Goal: Transaction & Acquisition: Book appointment/travel/reservation

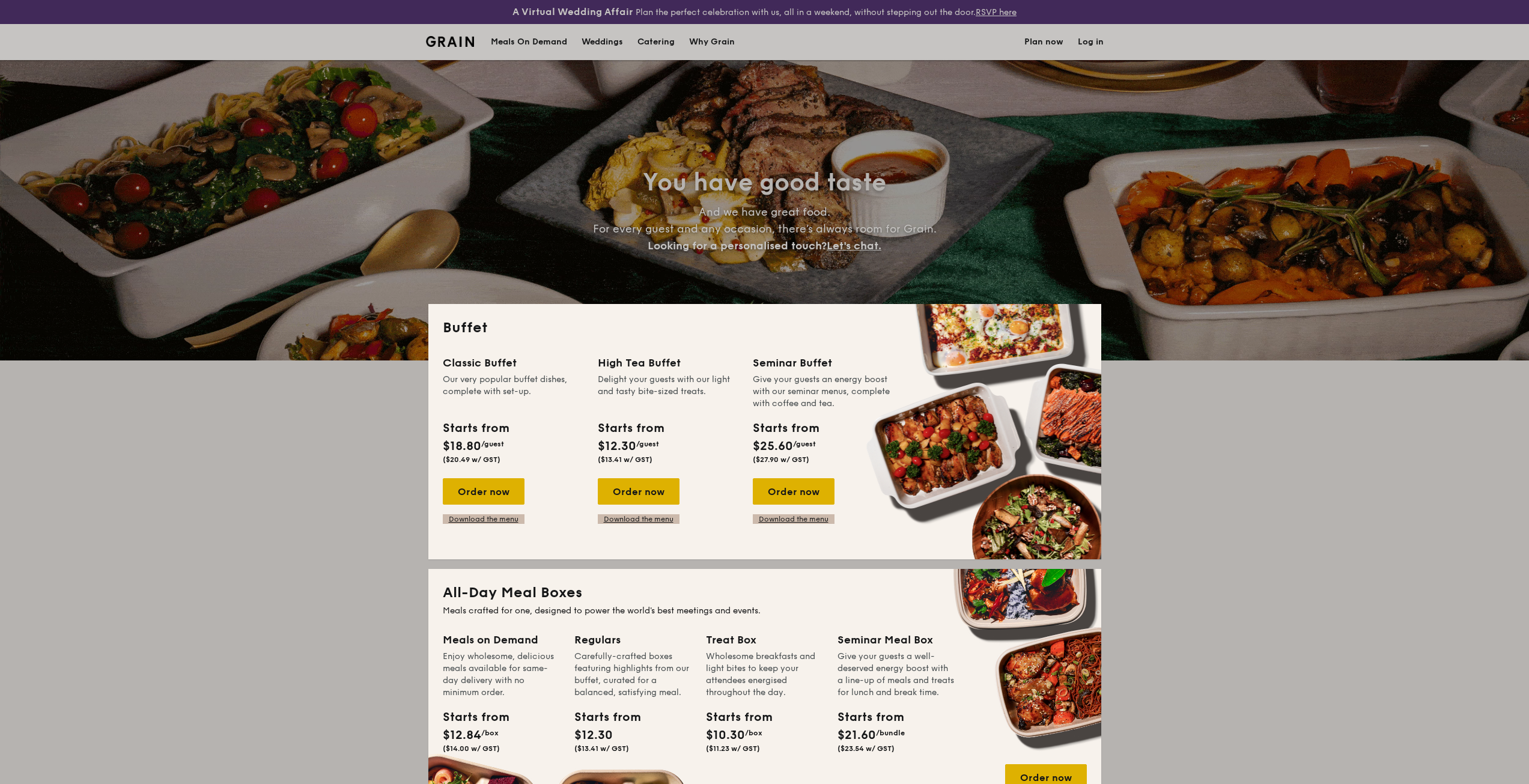
select select
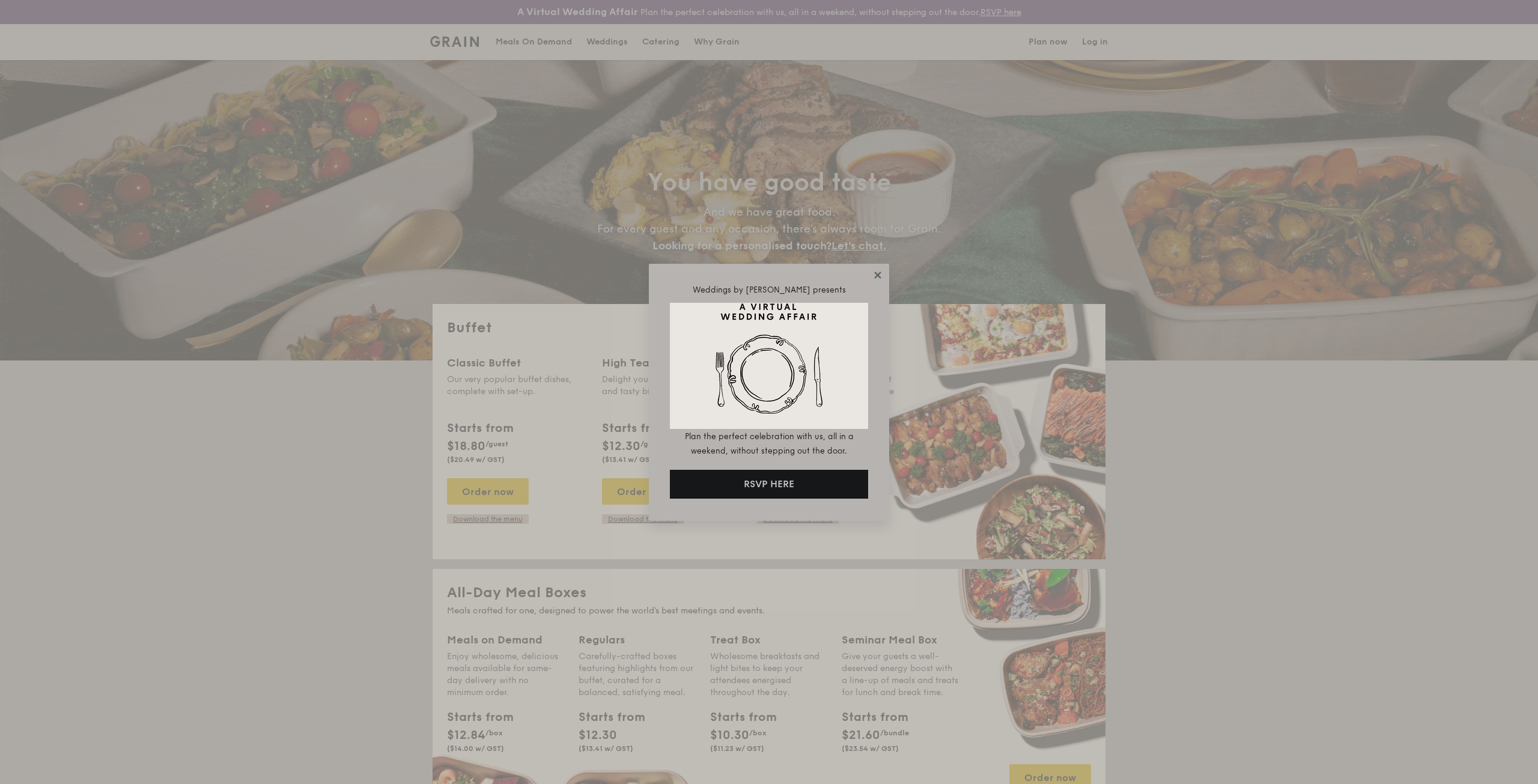
click at [878, 278] on icon at bounding box center [878, 275] width 11 height 11
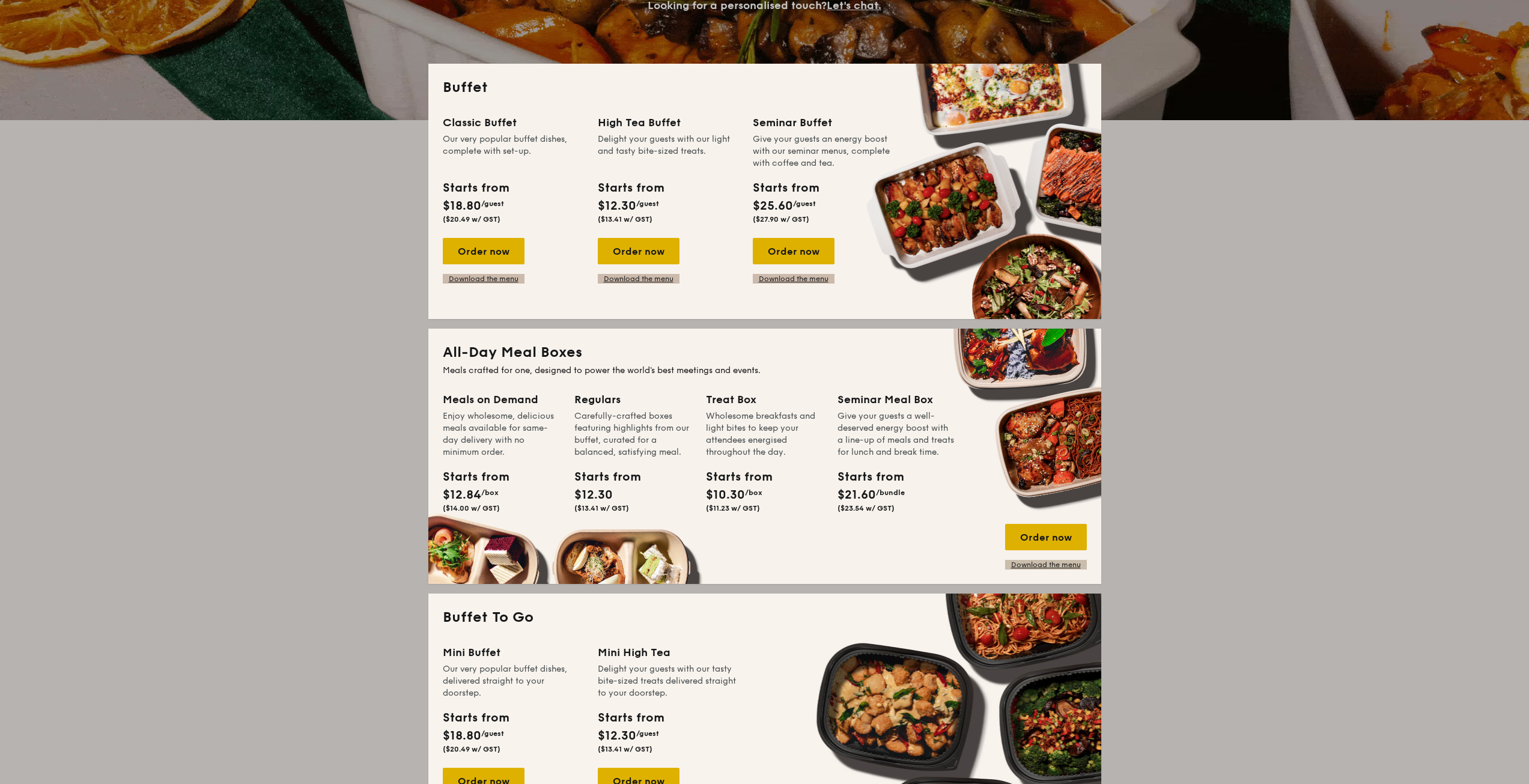
scroll to position [60, 0]
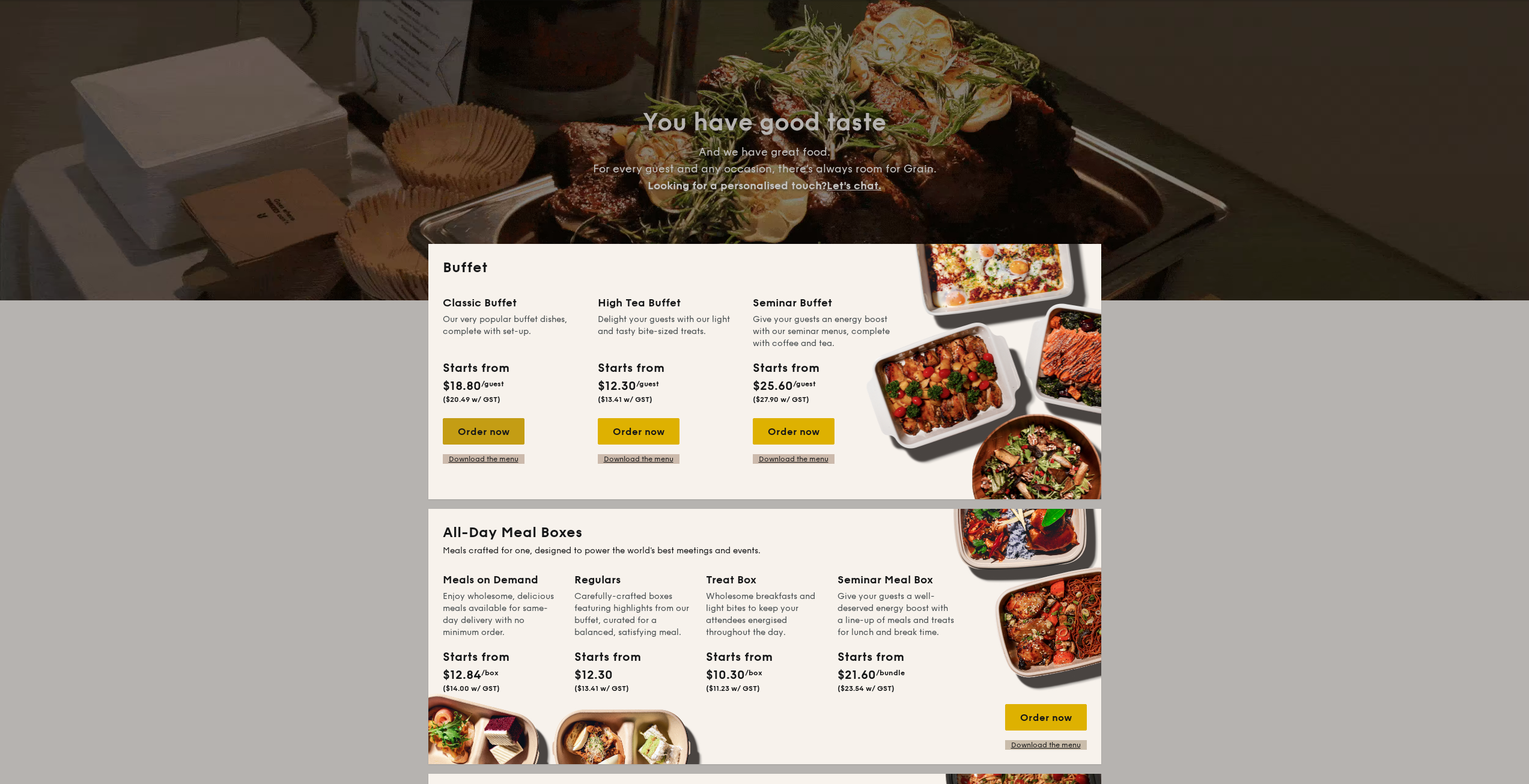
click at [484, 427] on div "Order now" at bounding box center [483, 431] width 82 height 26
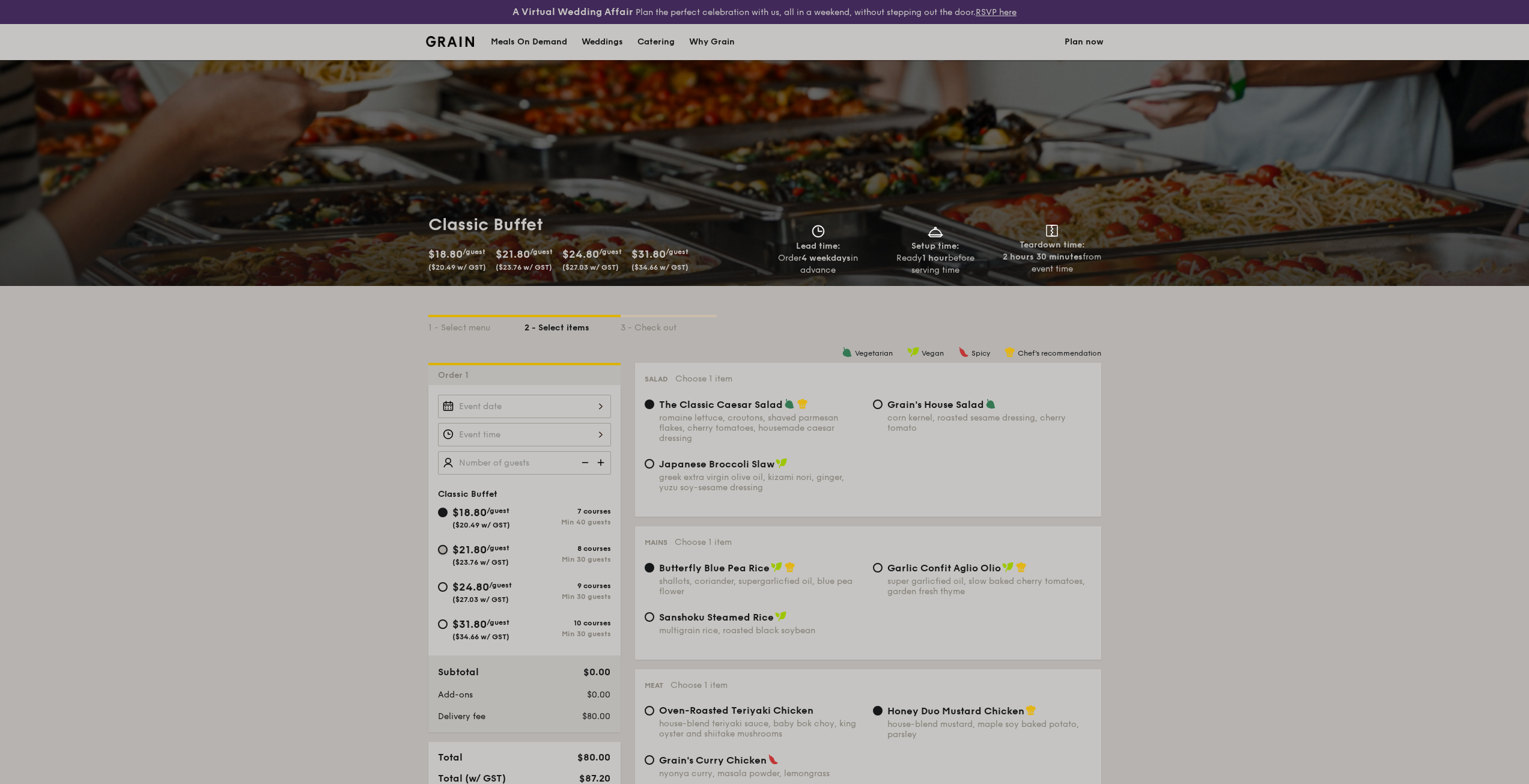
click at [439, 547] on input "$21.80 /guest ($23.76 w/ GST) 8 courses Min 30 guests" at bounding box center [443, 549] width 10 height 10
radio input "true"
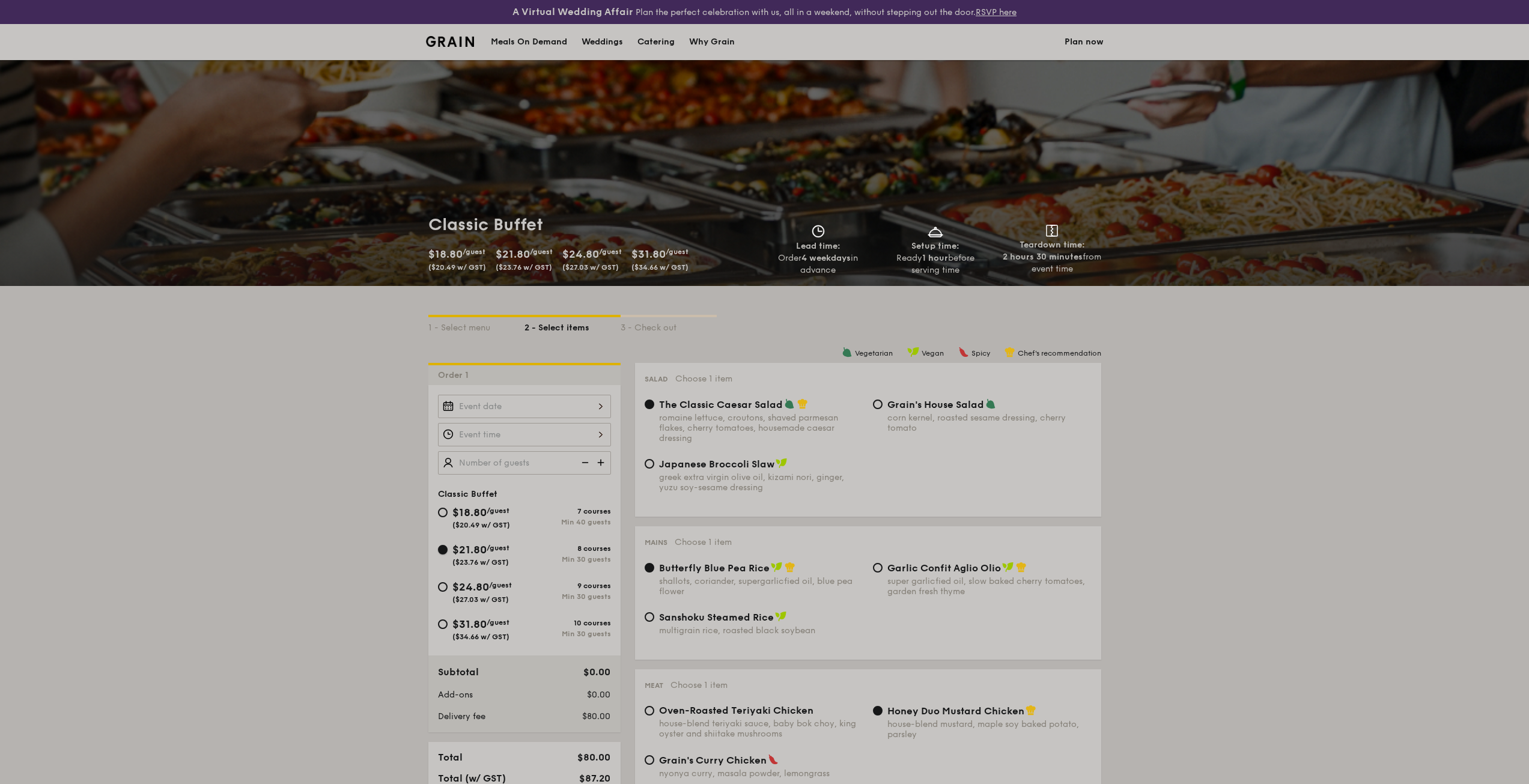
radio input "true"
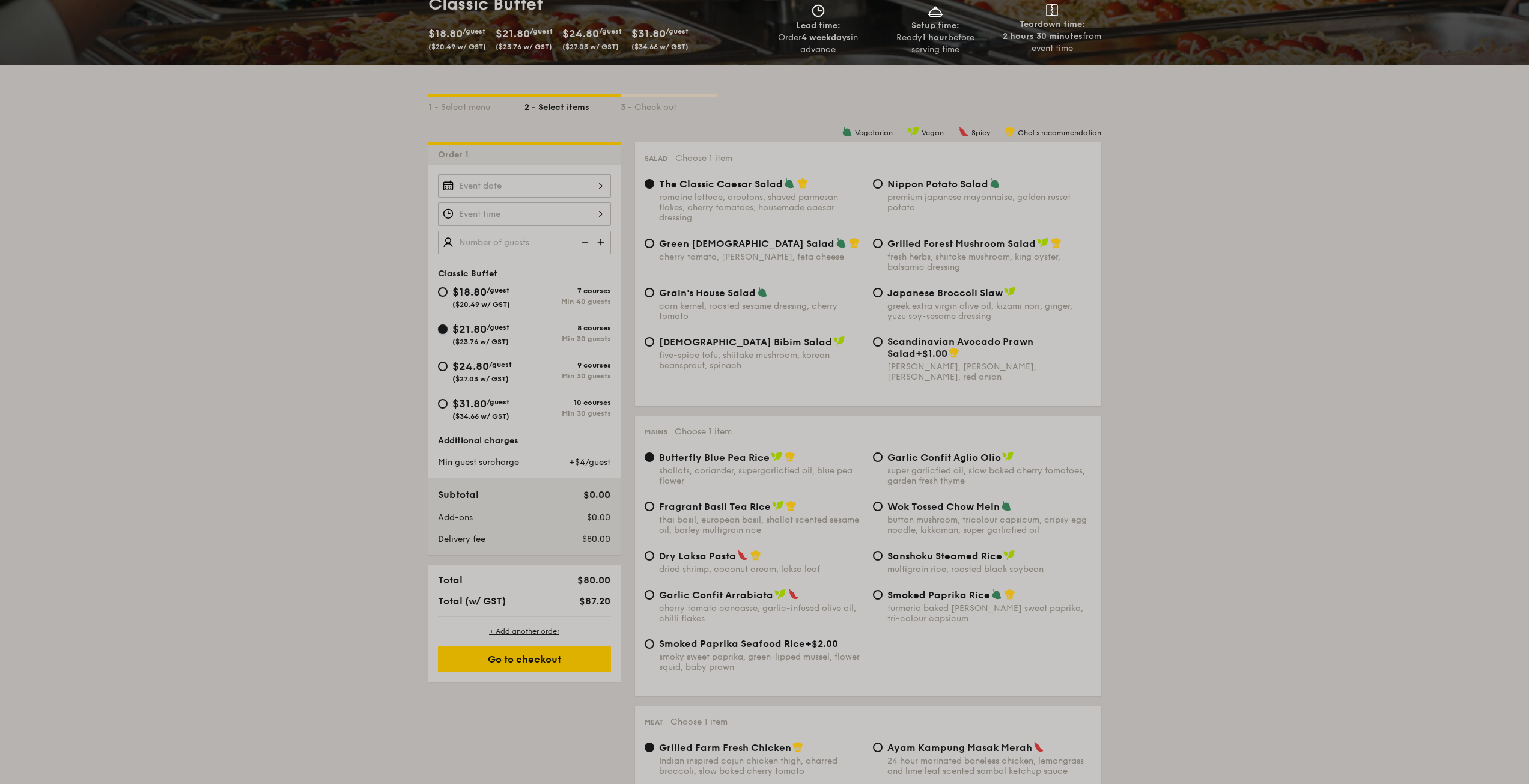
scroll to position [240, 0]
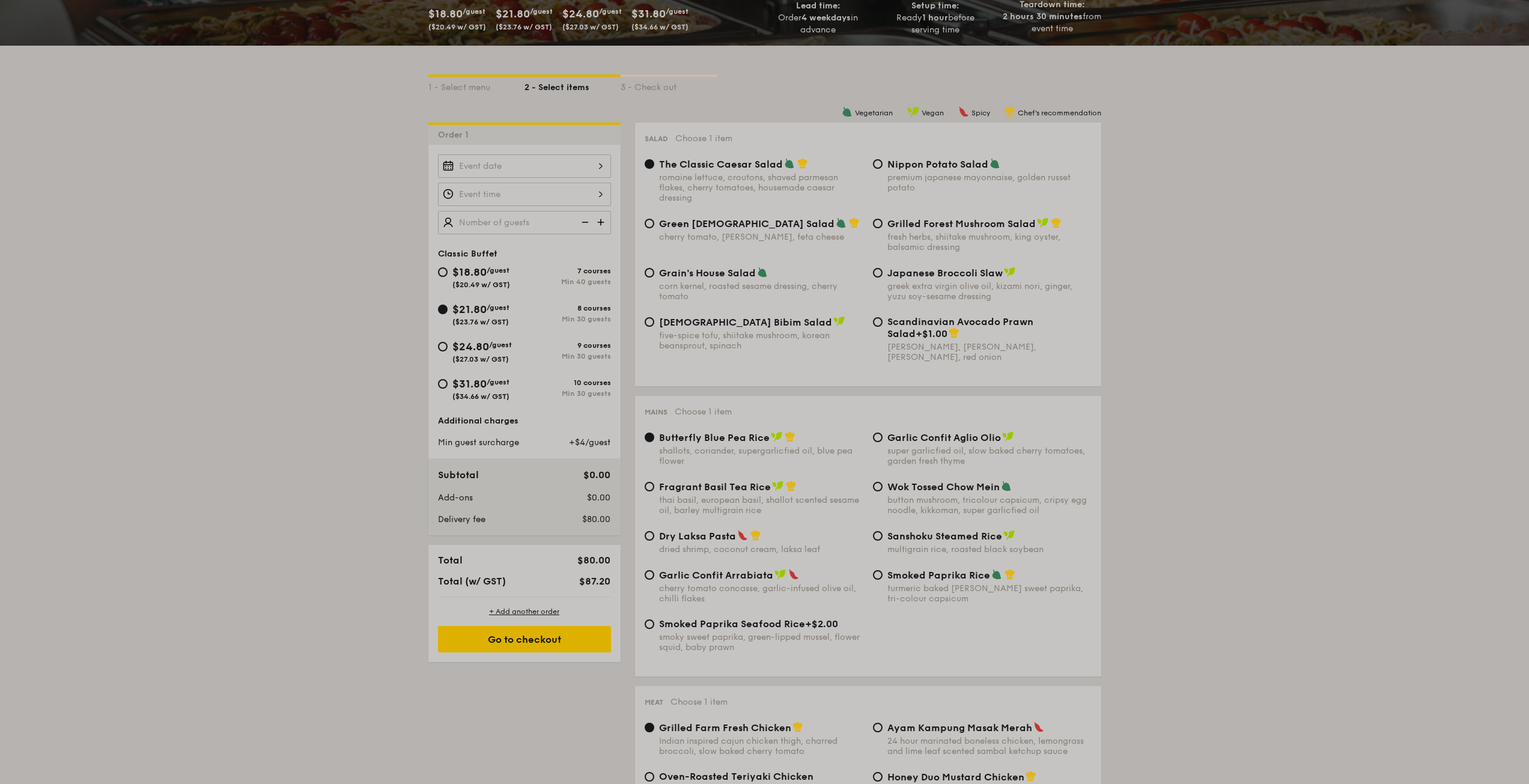
click at [501, 167] on div at bounding box center [524, 166] width 173 height 23
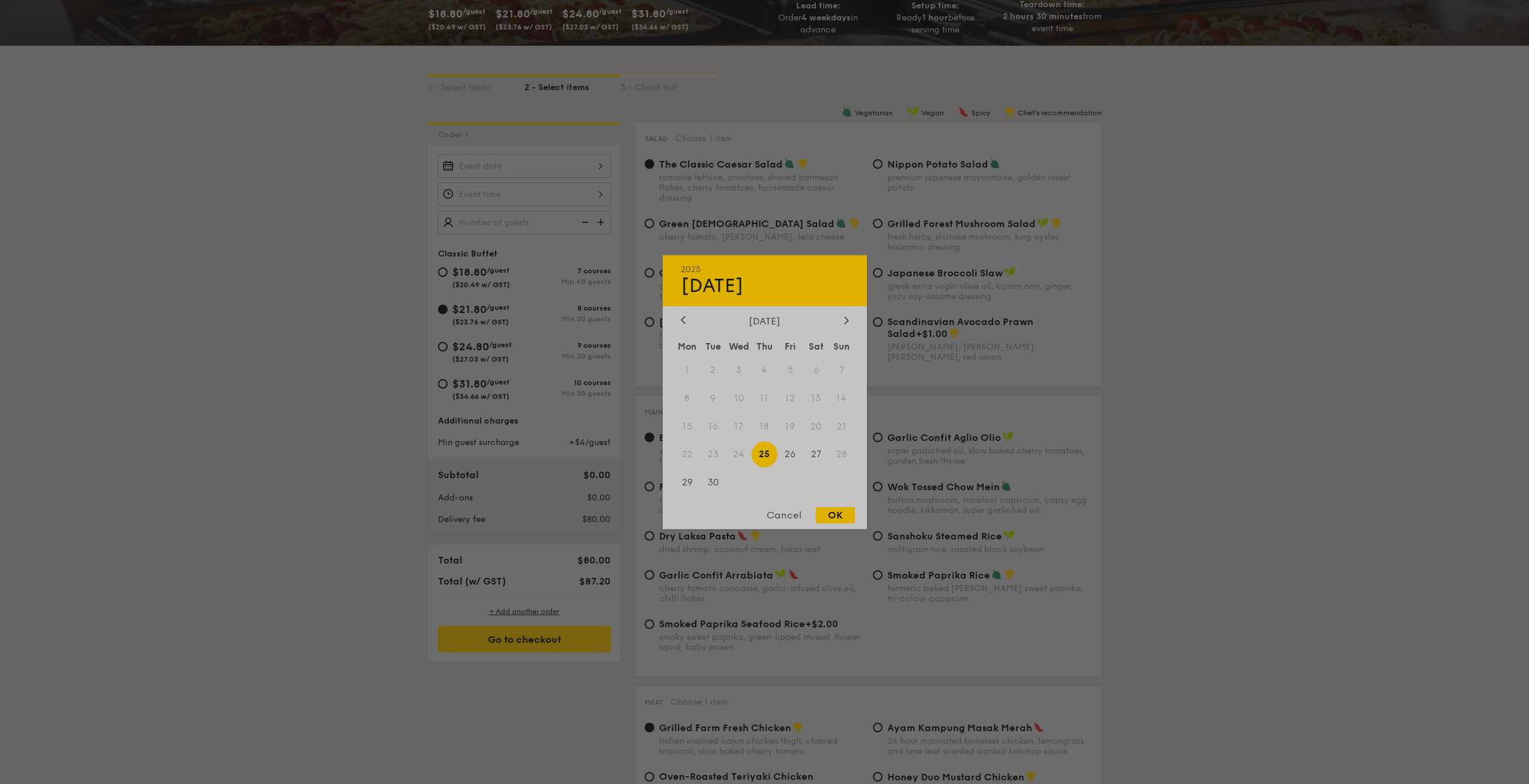
click at [845, 312] on div "2025 Sep [DATE] Tue Wed Thu Fri Sat Sun 1 2 3 4 5 6 7 8 9 10 11 12 13 14 15 16 …" at bounding box center [765, 391] width 204 height 274
click at [840, 322] on div "[DATE]" at bounding box center [765, 320] width 168 height 11
click at [846, 316] on icon at bounding box center [847, 320] width 5 height 8
click at [845, 318] on icon at bounding box center [847, 320] width 5 height 8
click at [687, 319] on div at bounding box center [683, 320] width 11 height 11
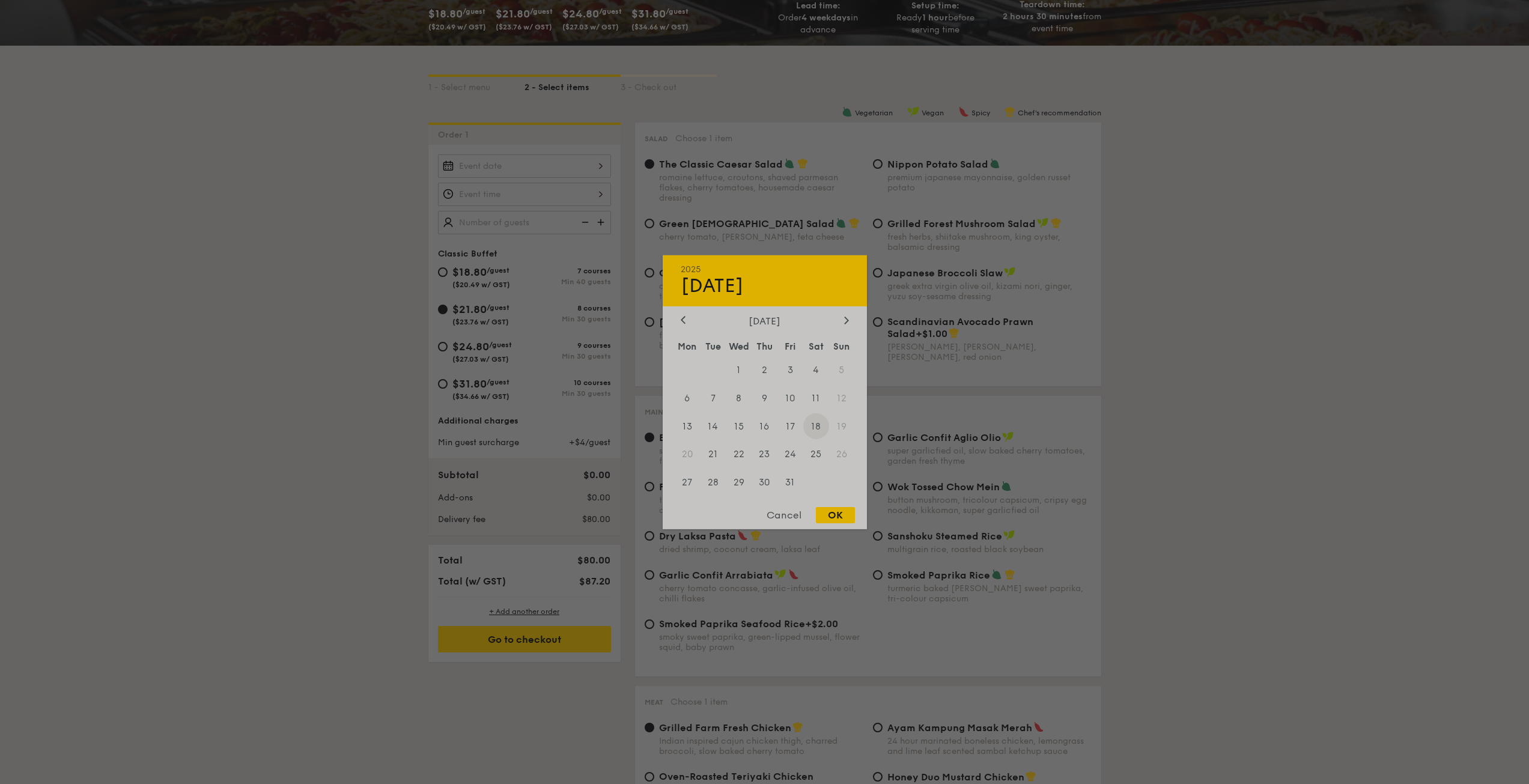
click at [812, 419] on span "18" at bounding box center [816, 426] width 26 height 26
click at [830, 511] on div "OK" at bounding box center [836, 515] width 39 height 17
type input "[DATE]"
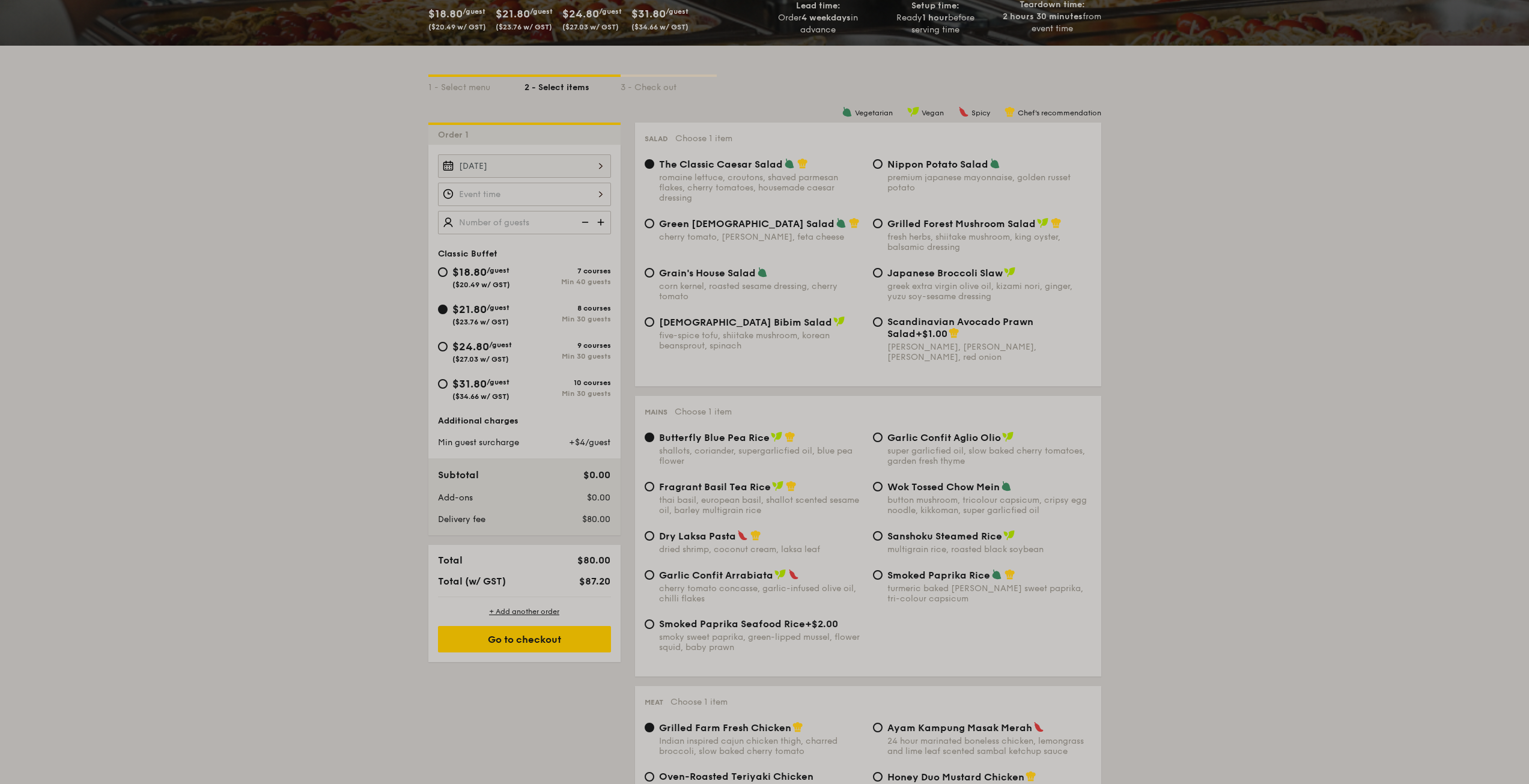
click at [515, 194] on div at bounding box center [524, 194] width 173 height 23
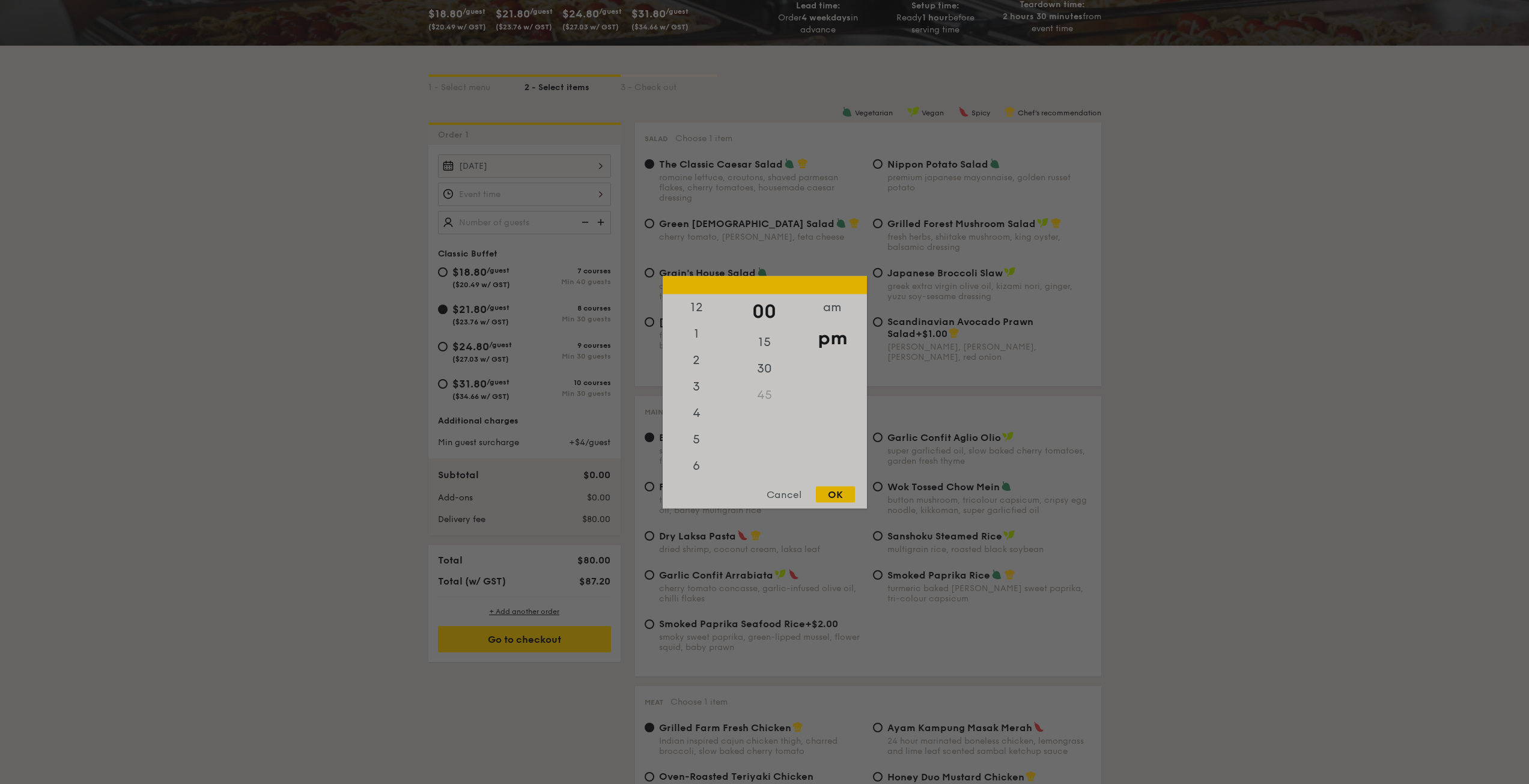
scroll to position [53, 0]
click at [697, 412] on div "6" at bounding box center [697, 417] width 68 height 35
click at [753, 302] on div "00" at bounding box center [765, 311] width 68 height 35
click at [845, 489] on div "OK" at bounding box center [836, 494] width 39 height 17
type input "6:00PM"
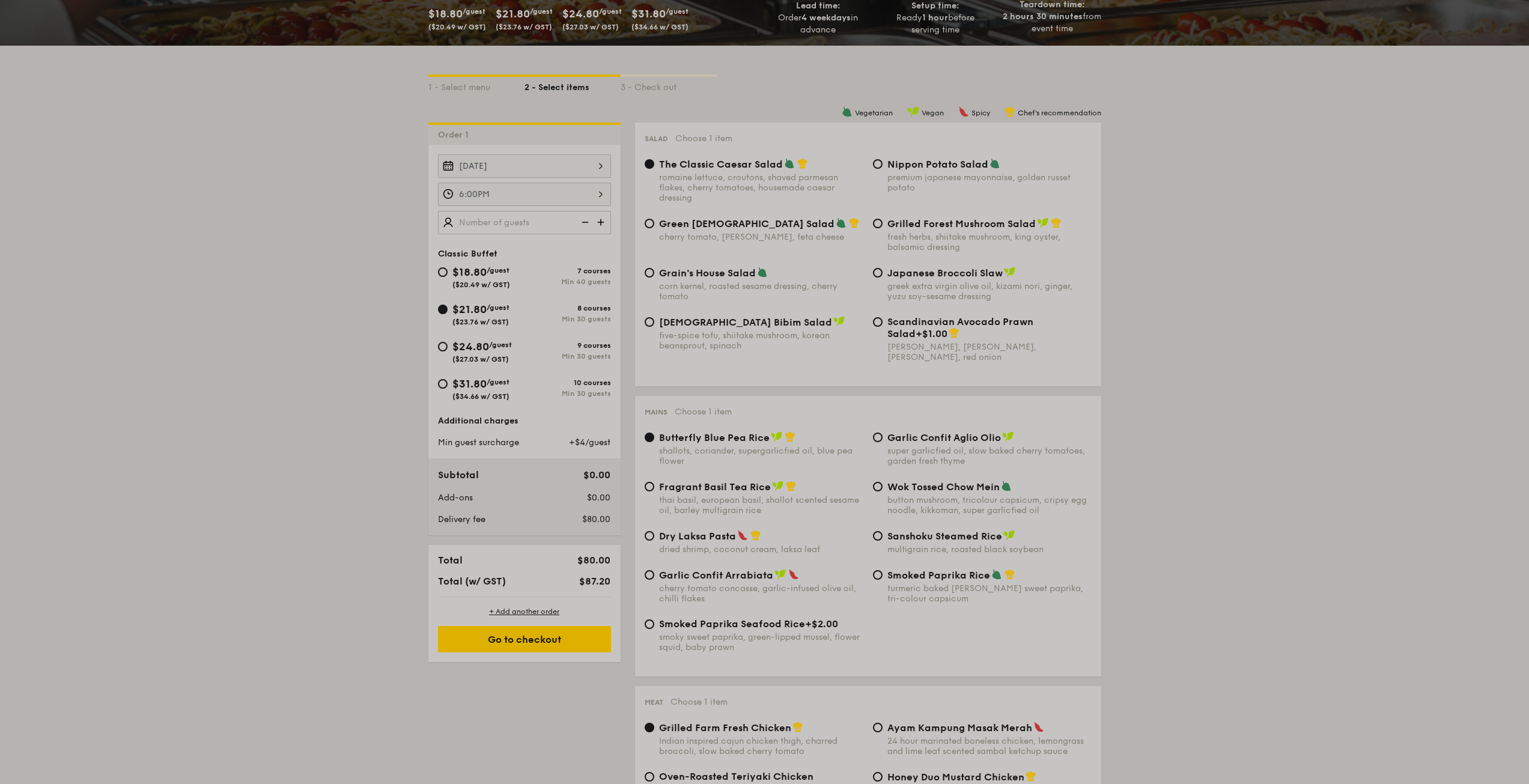
click at [599, 219] on img at bounding box center [602, 222] width 18 height 23
type input "20 guests"
click at [584, 220] on img at bounding box center [584, 222] width 18 height 23
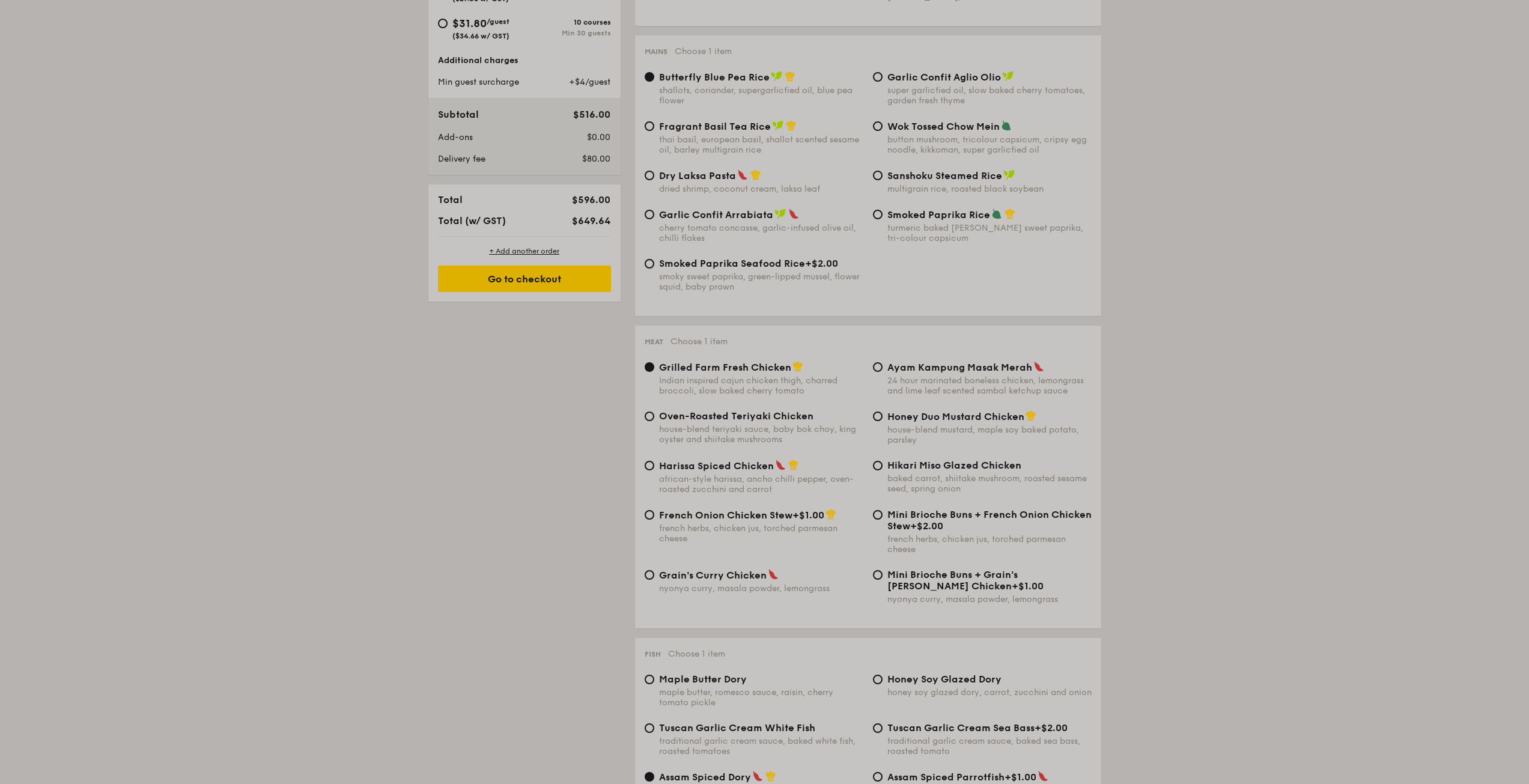
scroll to position [661, 0]
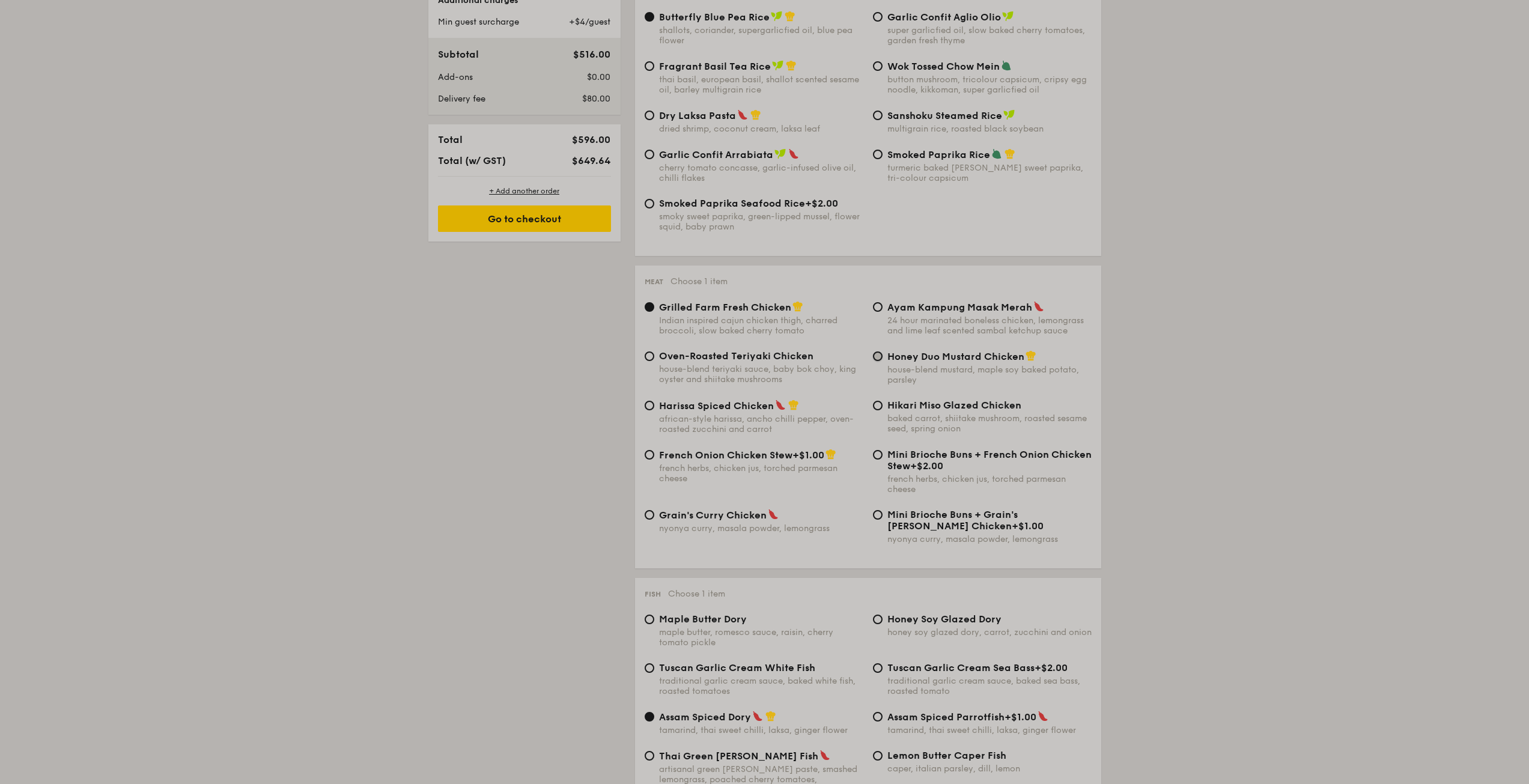
click at [881, 352] on input "Honey Duo Mustard Chicken house-blend mustard, maple soy baked potato, parsley" at bounding box center [878, 356] width 10 height 10
radio input "true"
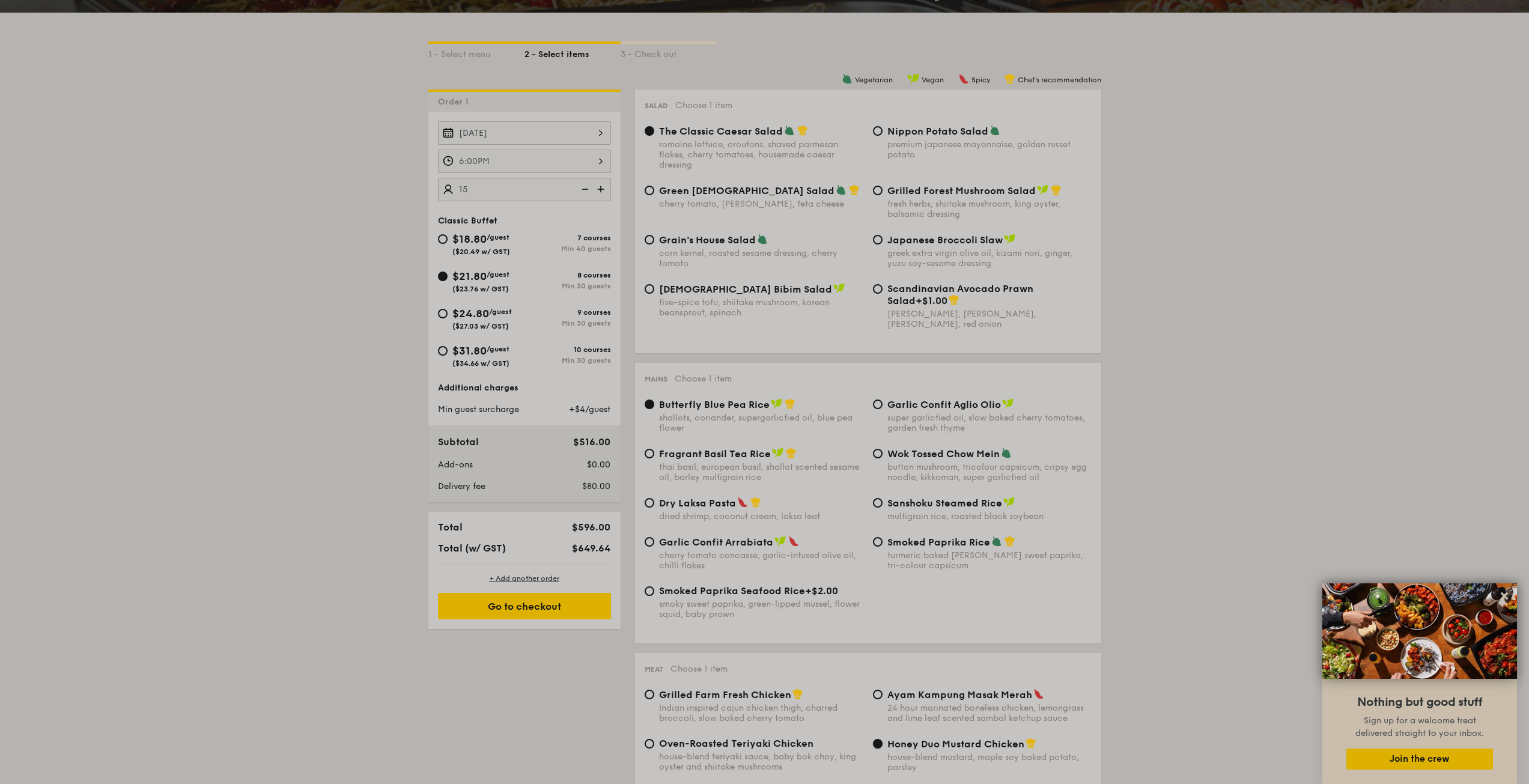
scroll to position [240, 0]
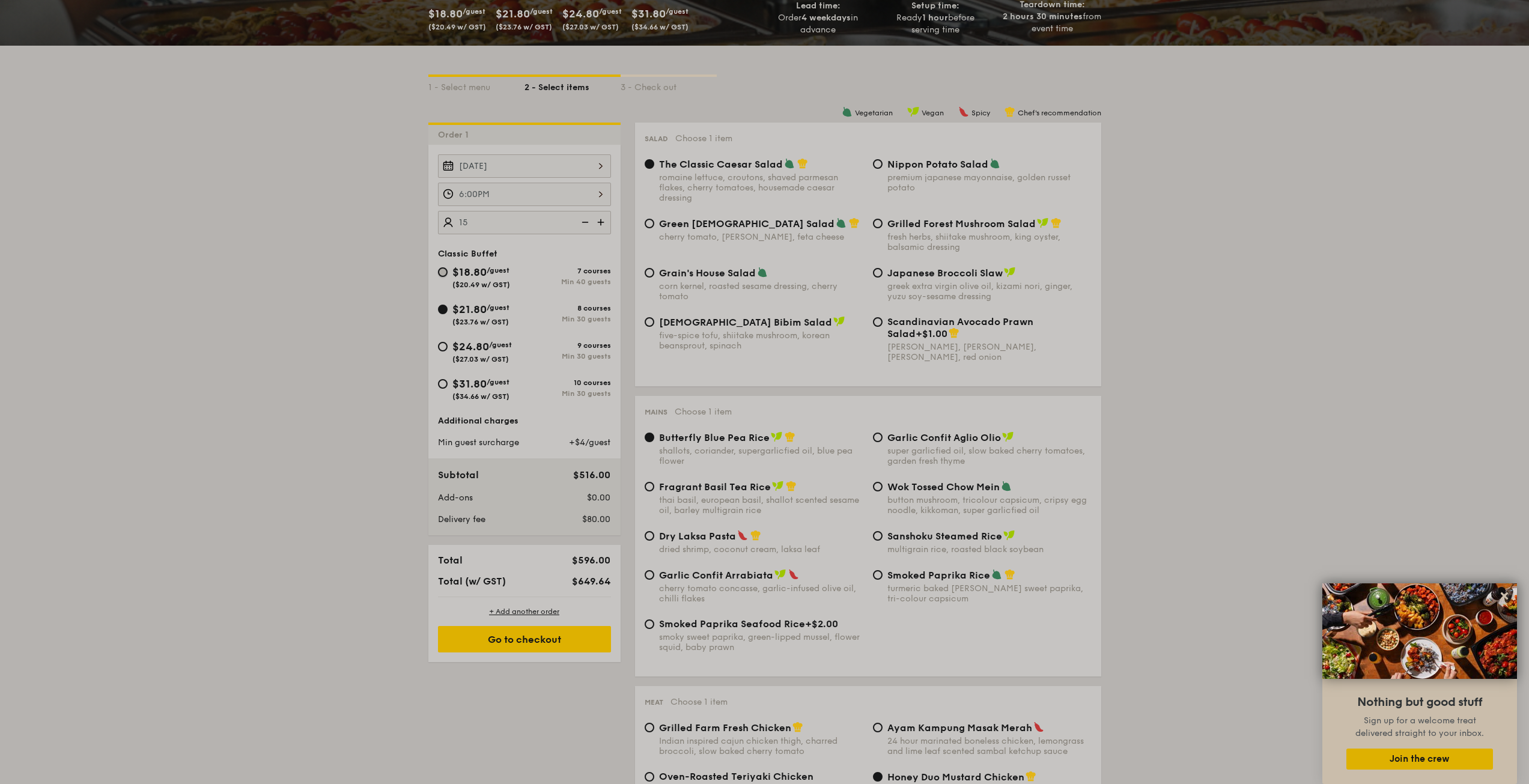
click at [443, 270] on input "$18.80 /guest ($20.49 w/ GST) 7 courses Min 40 guests" at bounding box center [443, 272] width 10 height 10
radio input "true"
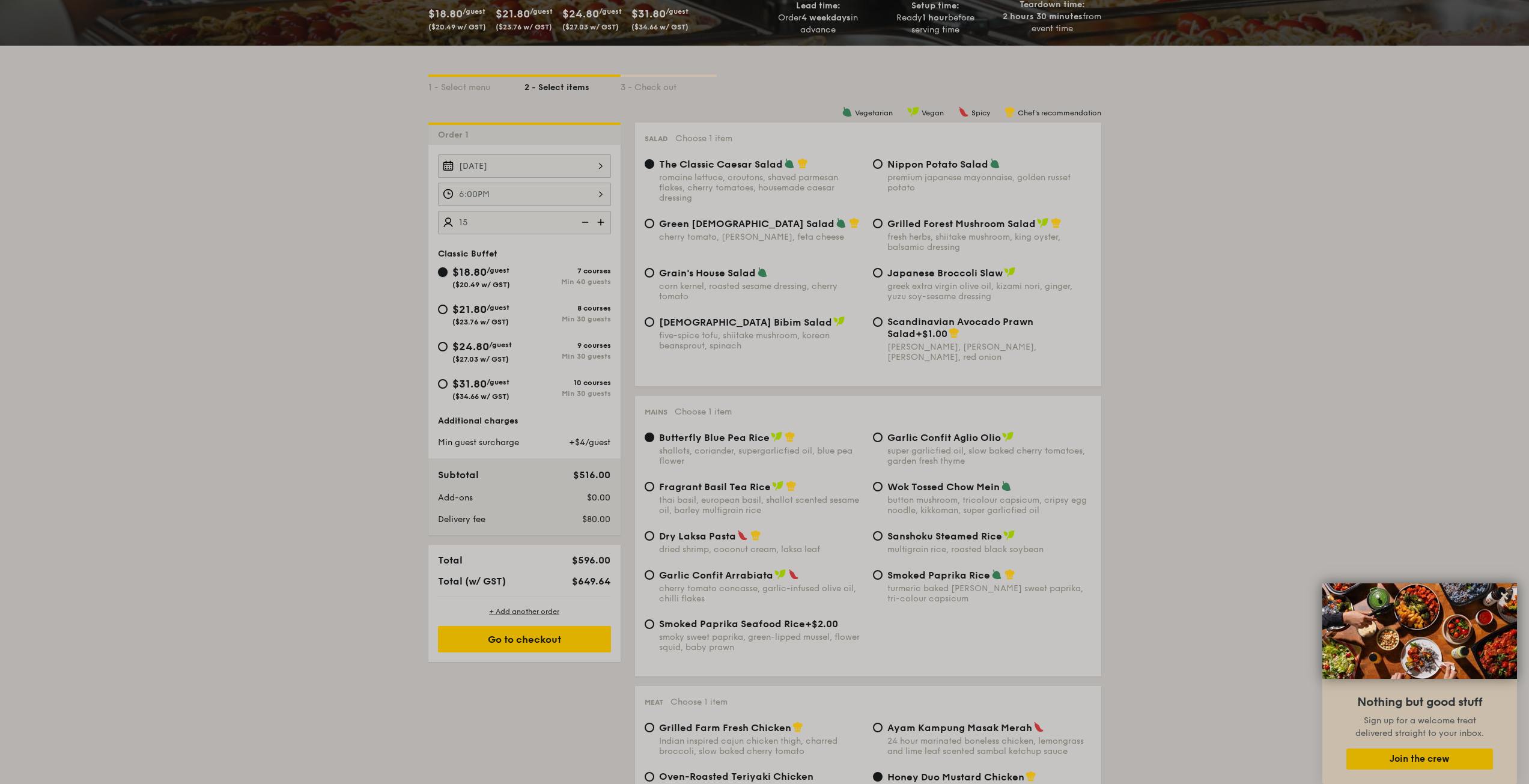
radio input "true"
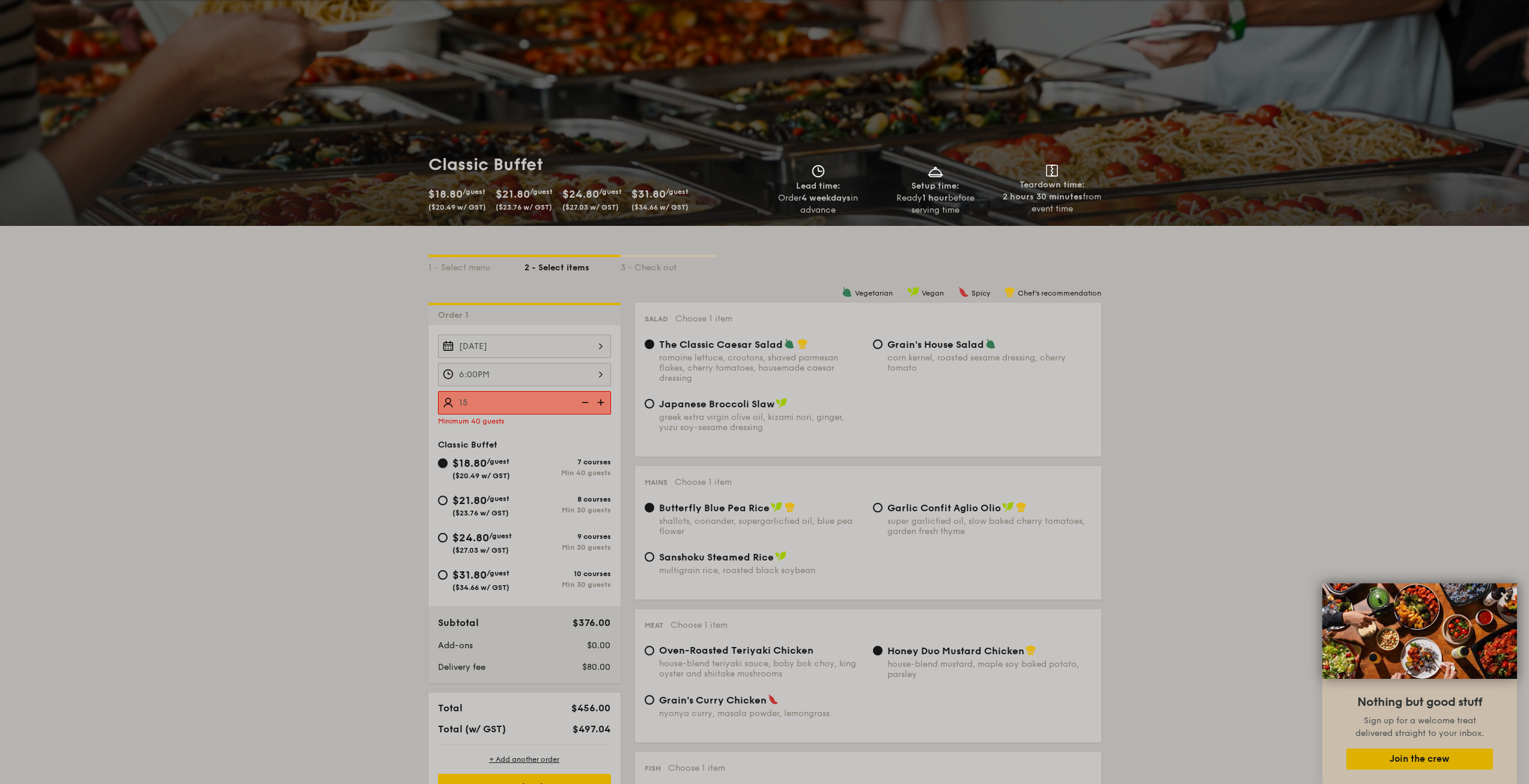
scroll to position [180, 0]
